Goal: Information Seeking & Learning: Learn about a topic

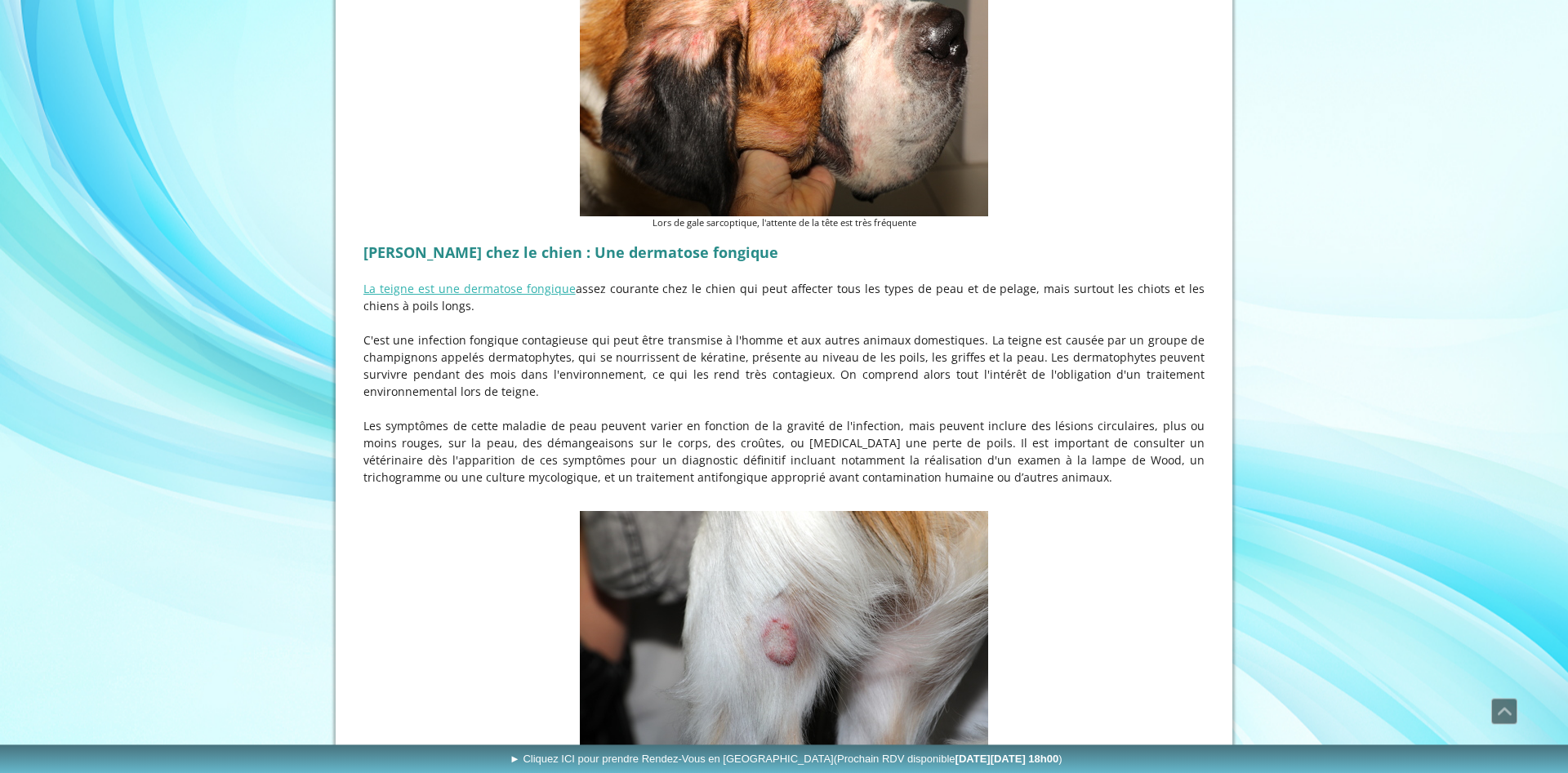
scroll to position [2927, 0]
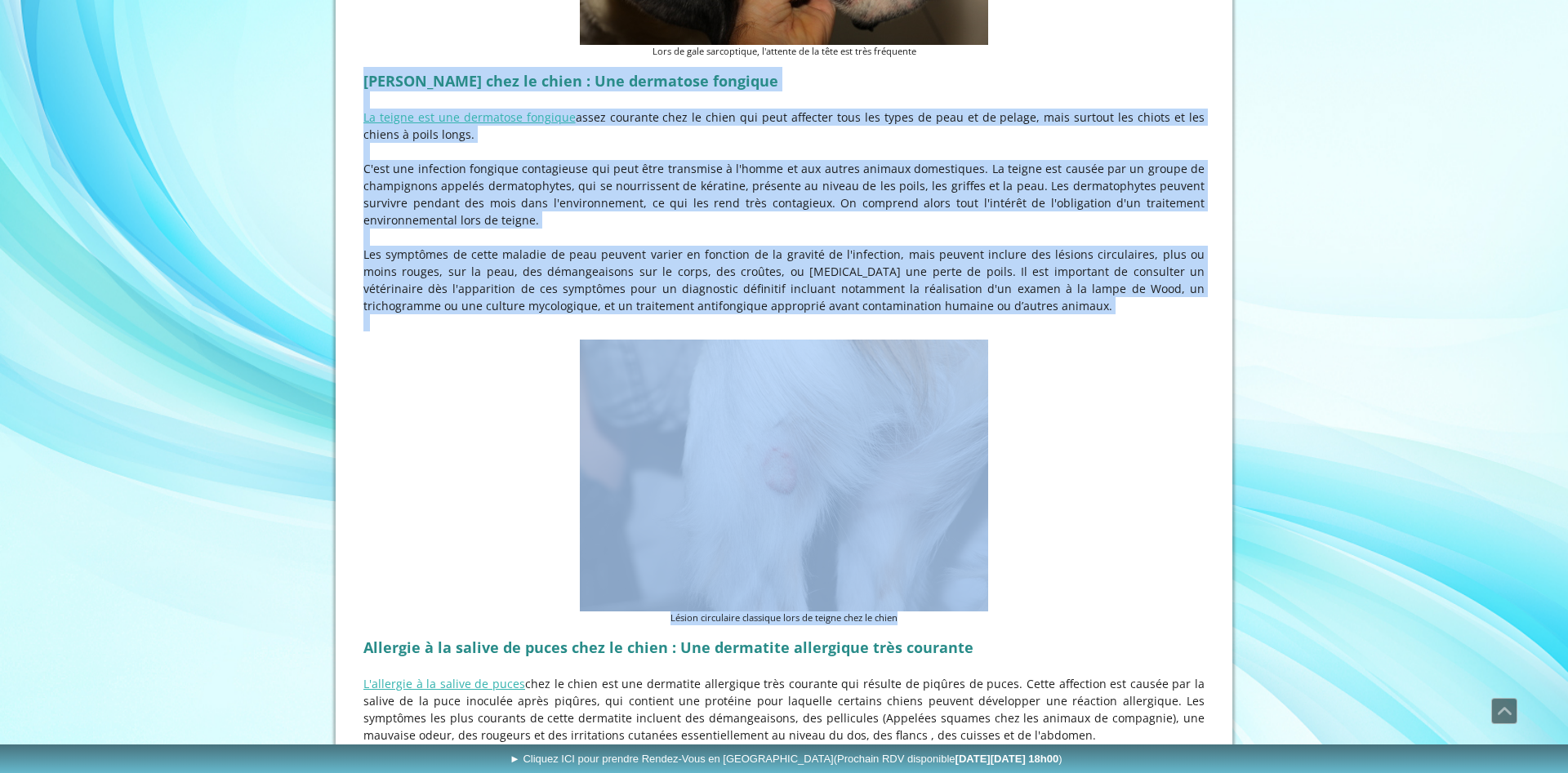
drag, startPoint x: 901, startPoint y: 603, endPoint x: 363, endPoint y: 67, distance: 759.4
click at [363, 67] on div "A connaitre afin d'agir au plus vite si vous les observez sur votre chien Derma…" at bounding box center [784, 354] width 849 height 5810
copy div "Loremi dolo si ametc : Adi elitseddo eiusmodt In utlabo etd mag aliquaeni admin…"
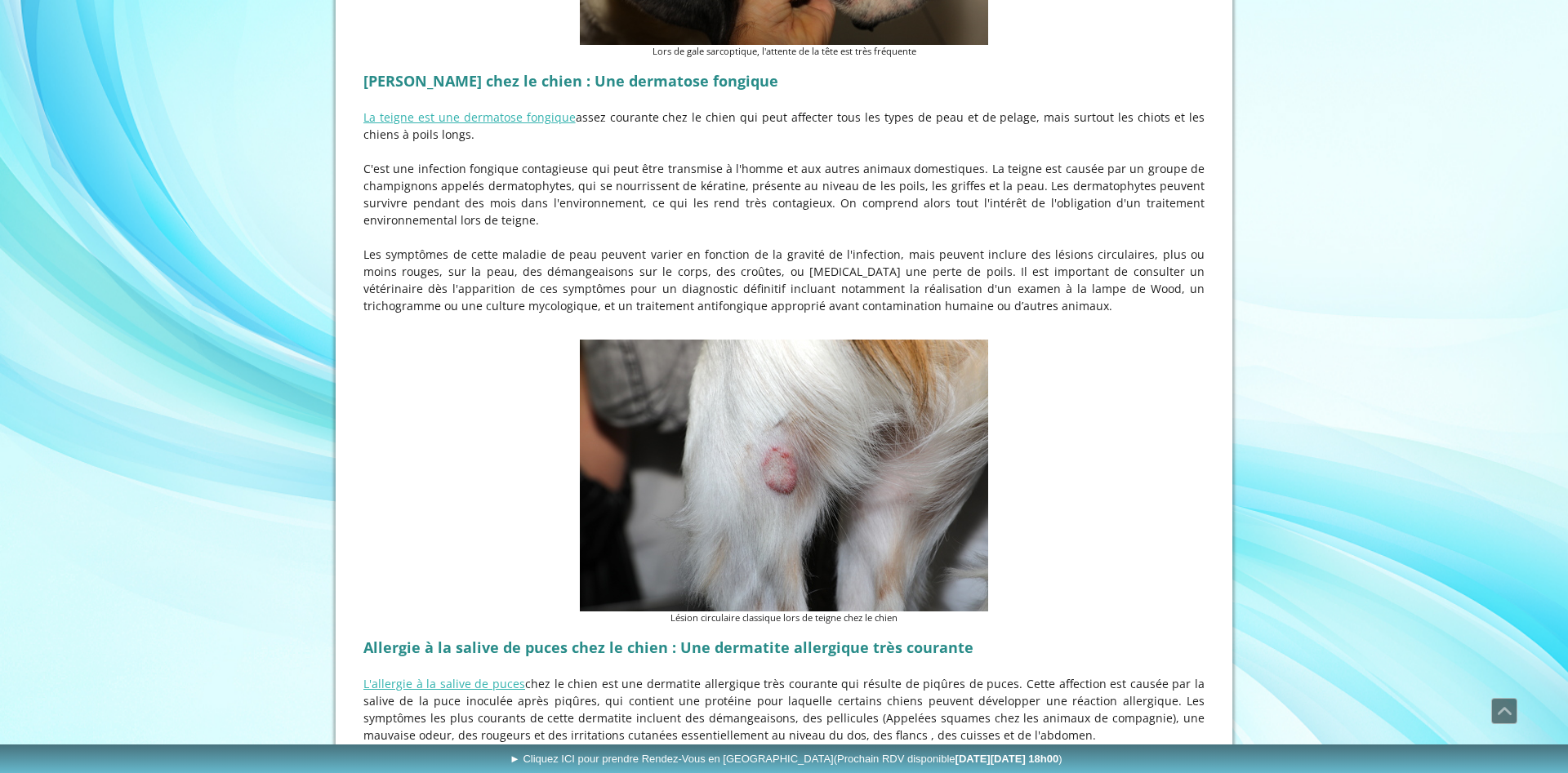
click at [1043, 681] on p "L'allergie à la salive de puces chez le chien est une dermatite allergique très…" at bounding box center [784, 710] width 841 height 69
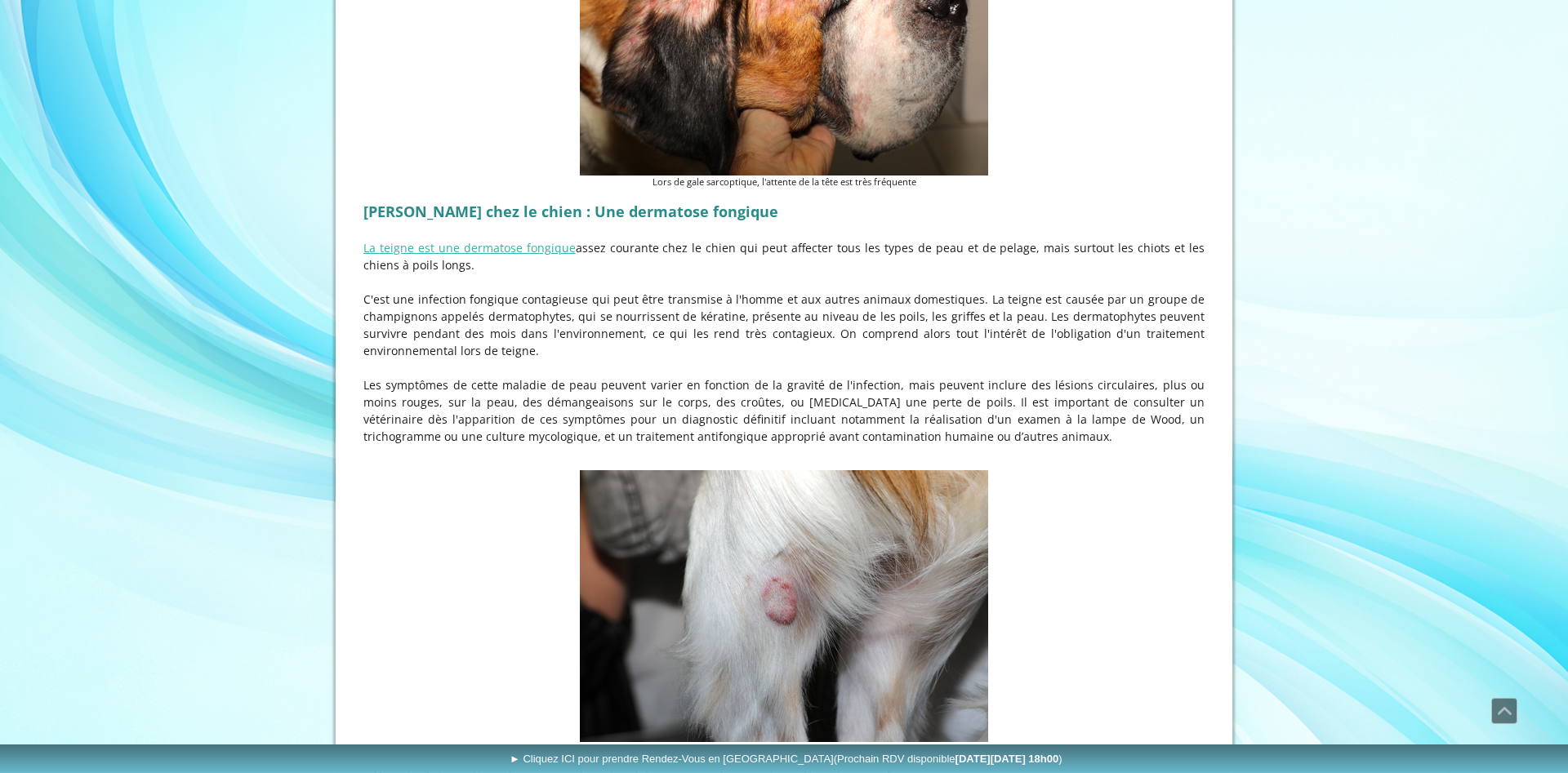
scroll to position [2791, 0]
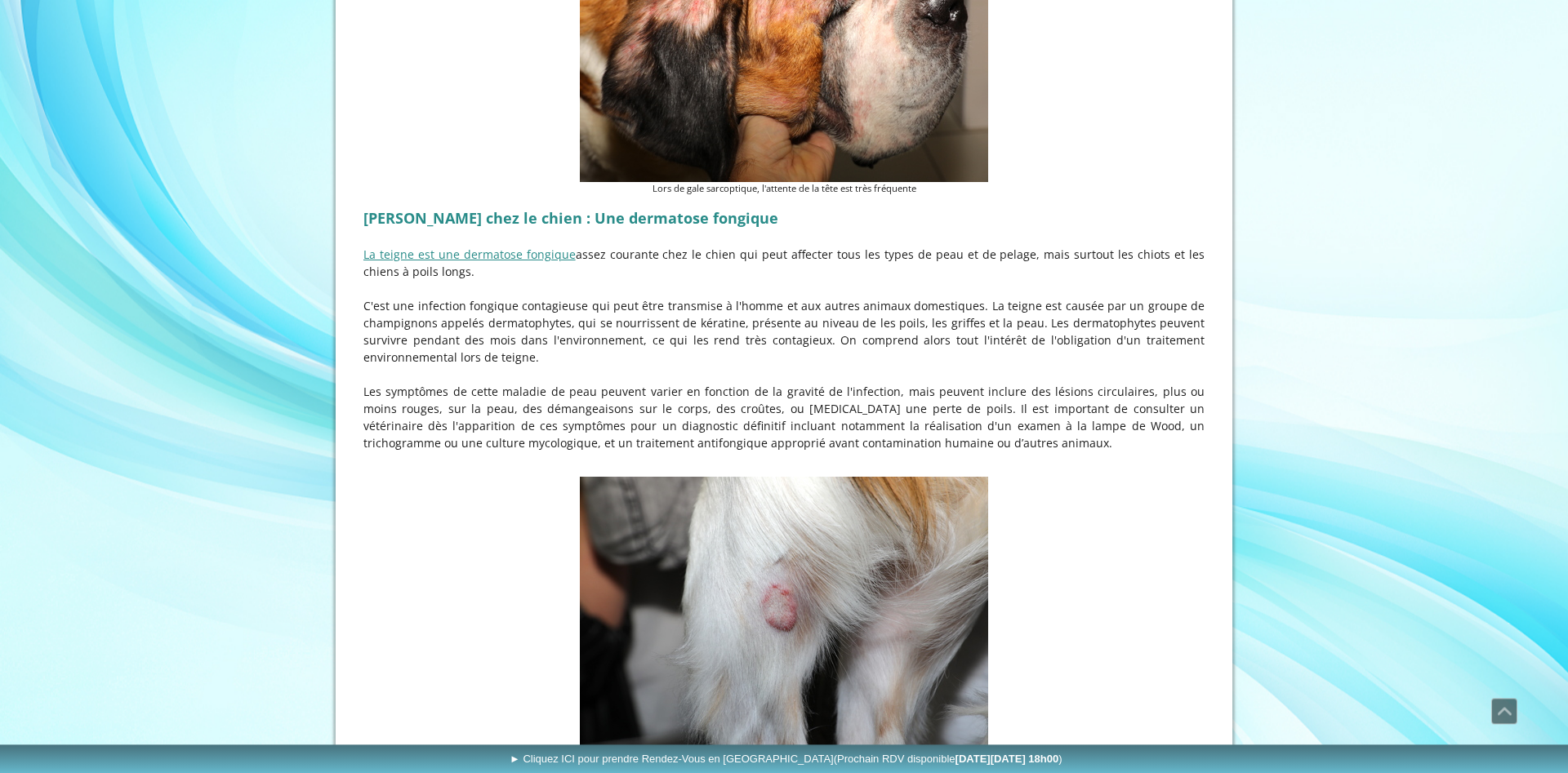
click at [520, 247] on link "La teigne est une dermatose fongique" at bounding box center [469, 254] width 212 height 15
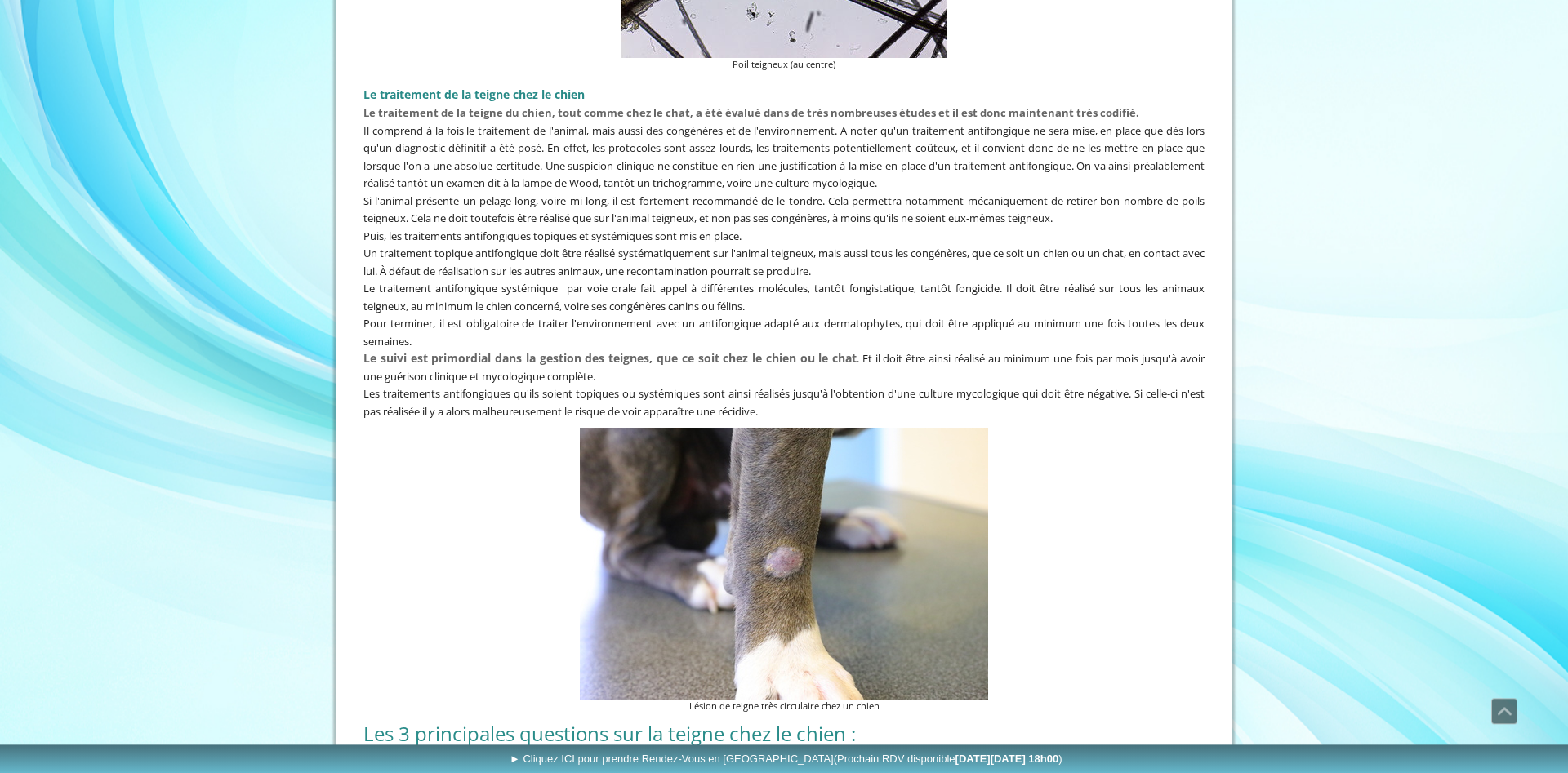
scroll to position [3234, 0]
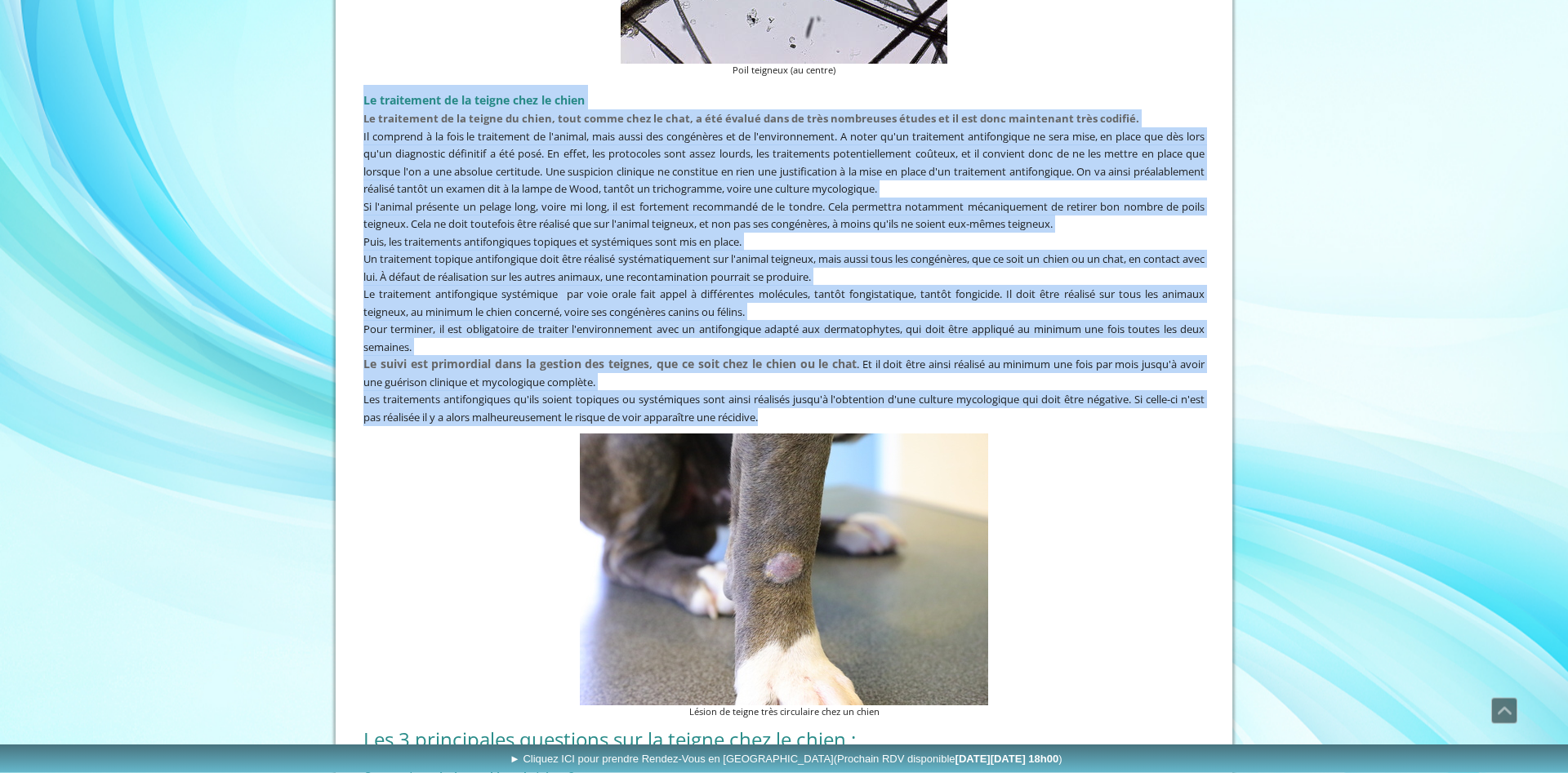
drag, startPoint x: 797, startPoint y: 389, endPoint x: 363, endPoint y: 81, distance: 532.2
click at [363, 81] on div "Le traitement de la teigne chez le chien Le traitement de la teigne du chien, t…" at bounding box center [784, 254] width 849 height 348
copy div "Le traitement de la teigne chez le chien Le traitement de la teigne du chien, t…"
